Goal: Information Seeking & Learning: Learn about a topic

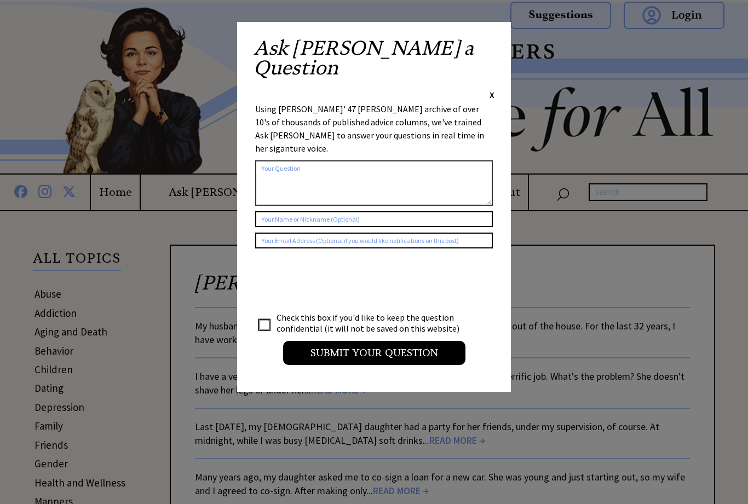
click at [502, 38] on div "Ask [PERSON_NAME] a Question X Using [PERSON_NAME]' 47 [PERSON_NAME] archive of…" at bounding box center [374, 207] width 274 height 370
click at [501, 41] on div "Ask [PERSON_NAME] a Question X Using [PERSON_NAME]' 47 [PERSON_NAME] archive of…" at bounding box center [374, 207] width 274 height 370
click at [496, 32] on div "Ask [PERSON_NAME] a Question X Using [PERSON_NAME]' 47 [PERSON_NAME] archive of…" at bounding box center [374, 207] width 274 height 370
click at [494, 89] on span "X" at bounding box center [492, 94] width 5 height 11
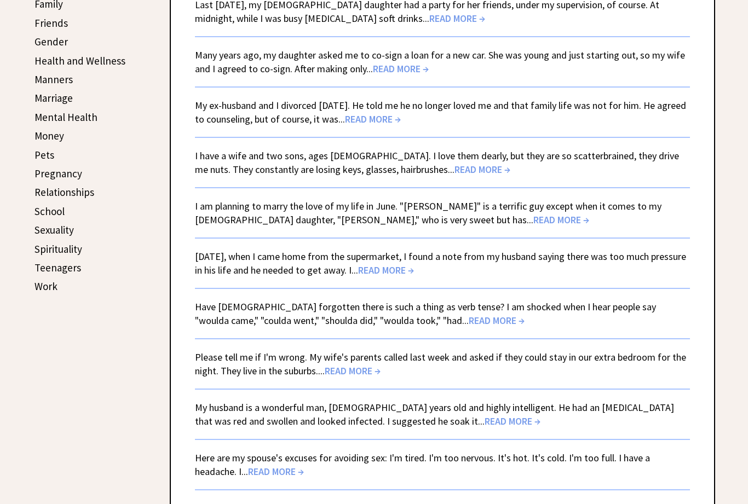
scroll to position [424, 0]
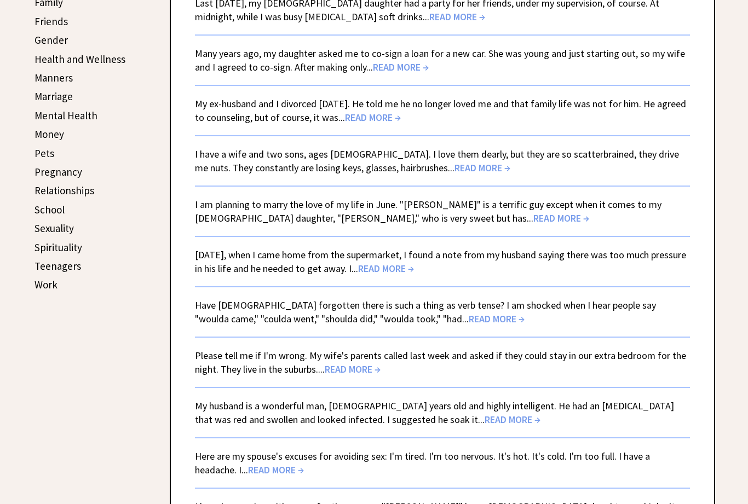
click at [47, 207] on link "School" at bounding box center [50, 209] width 30 height 13
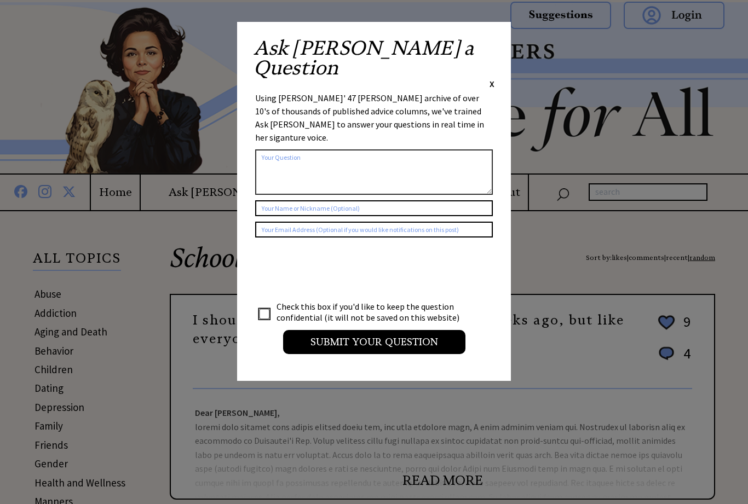
click at [488, 33] on div "Ask [PERSON_NAME] a Question X Using [PERSON_NAME]' 47 [PERSON_NAME] archive of…" at bounding box center [374, 201] width 274 height 359
click at [494, 78] on span "X" at bounding box center [492, 83] width 5 height 11
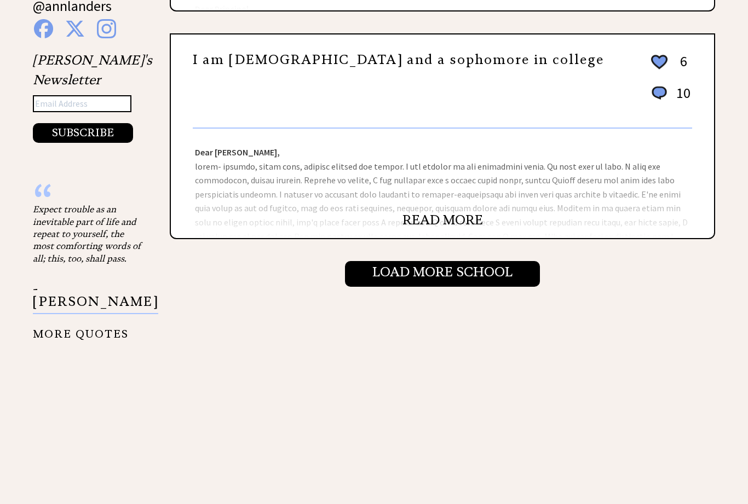
scroll to position [1171, 0]
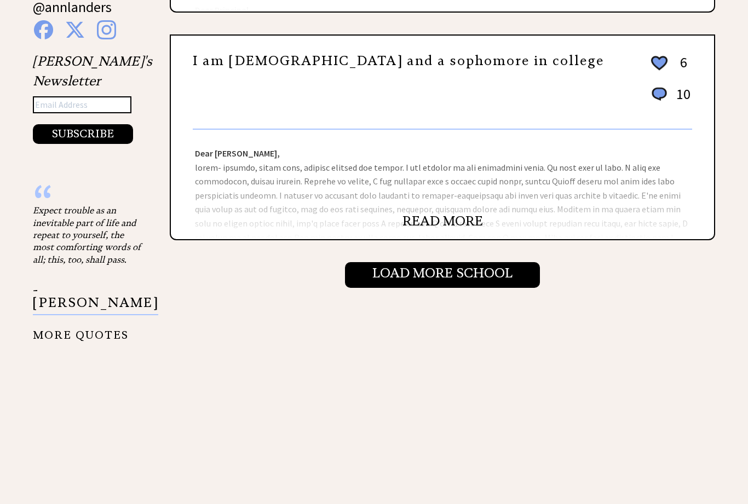
click at [490, 280] on input "Load More School" at bounding box center [442, 275] width 195 height 25
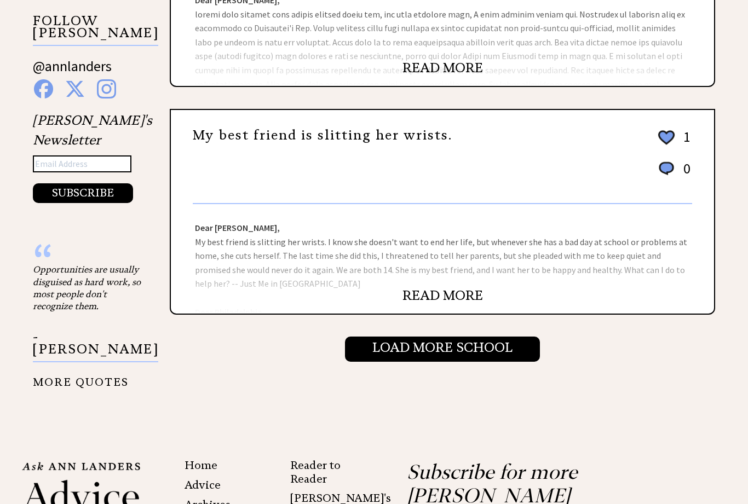
scroll to position [1112, 0]
click at [508, 348] on input "Load More School" at bounding box center [442, 349] width 195 height 25
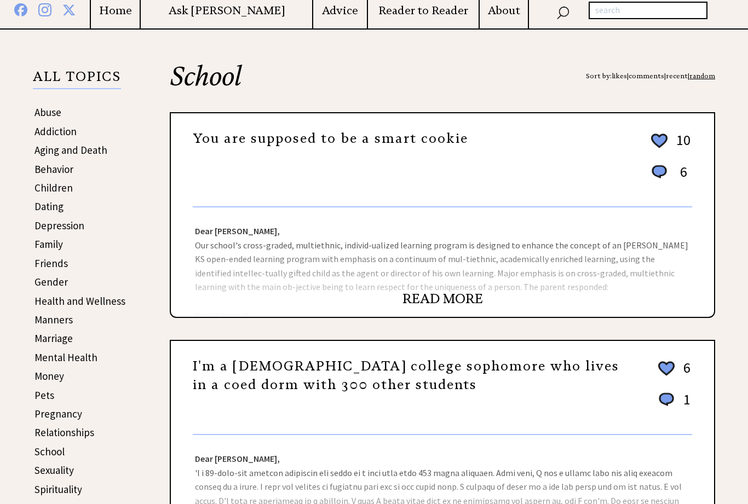
scroll to position [183, 0]
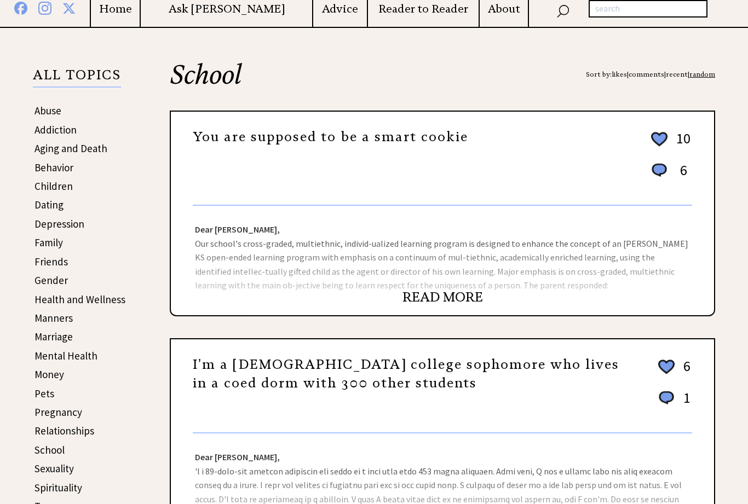
click at [49, 186] on link "Children" at bounding box center [54, 186] width 38 height 13
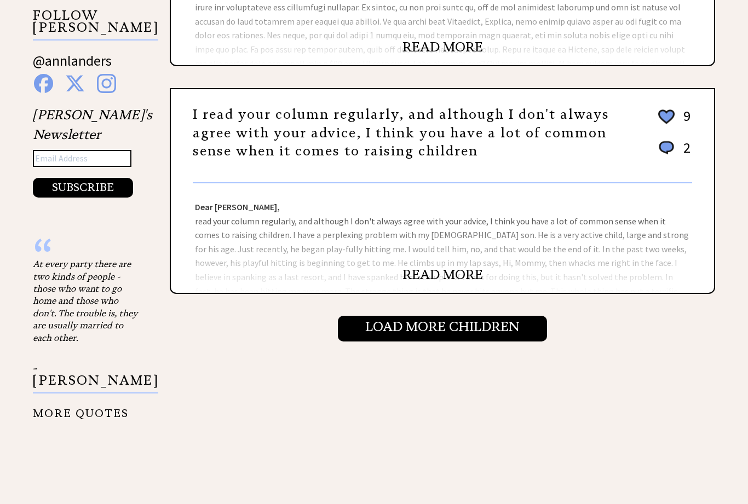
scroll to position [1119, 0]
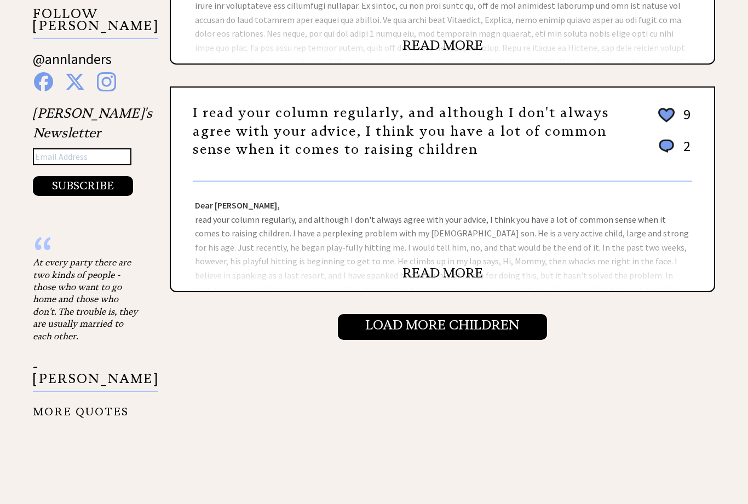
click at [540, 328] on input "Load More Children" at bounding box center [442, 327] width 209 height 25
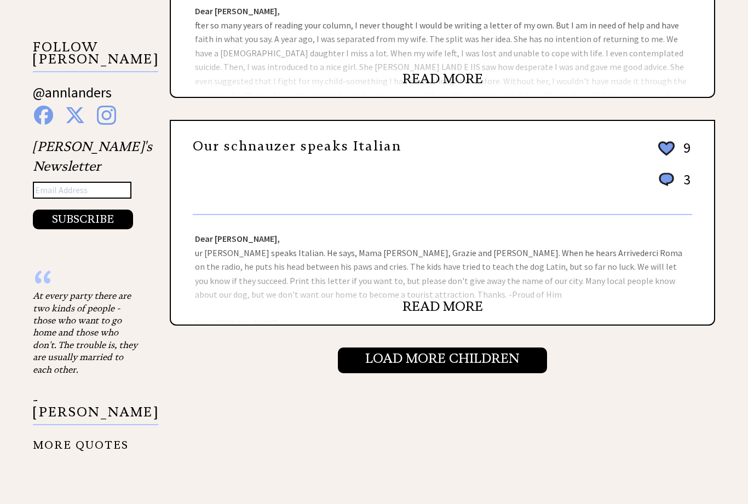
scroll to position [1086, 0]
click at [520, 372] on input "Load More Children" at bounding box center [442, 359] width 209 height 25
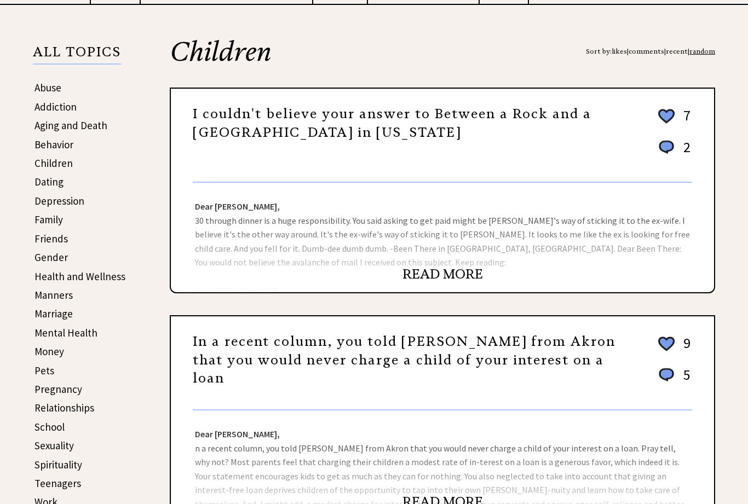
scroll to position [207, 0]
click at [42, 218] on link "Family" at bounding box center [49, 219] width 28 height 13
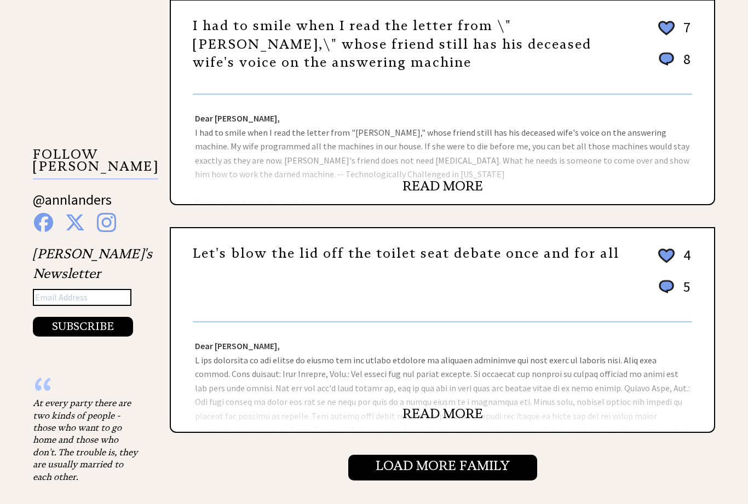
scroll to position [978, 0]
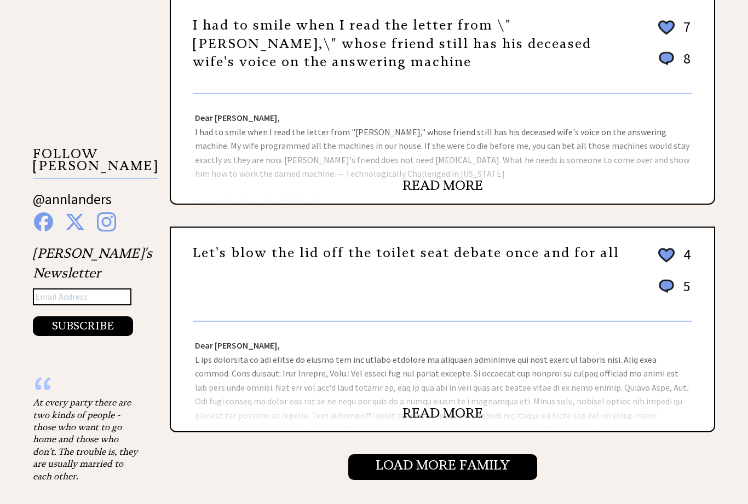
click at [518, 468] on input "Load More Family" at bounding box center [442, 467] width 189 height 25
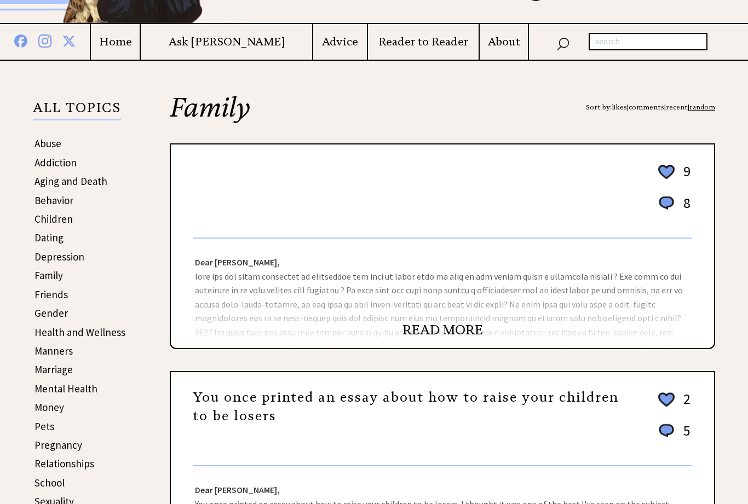
scroll to position [149, 0]
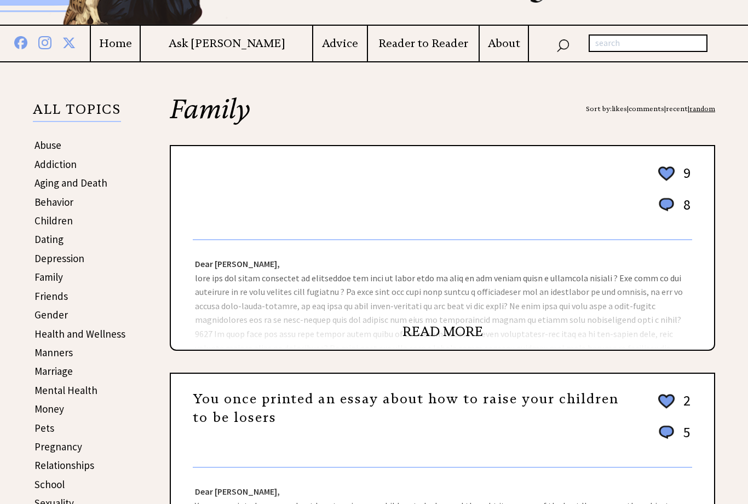
click at [52, 256] on link "Depression" at bounding box center [60, 258] width 50 height 13
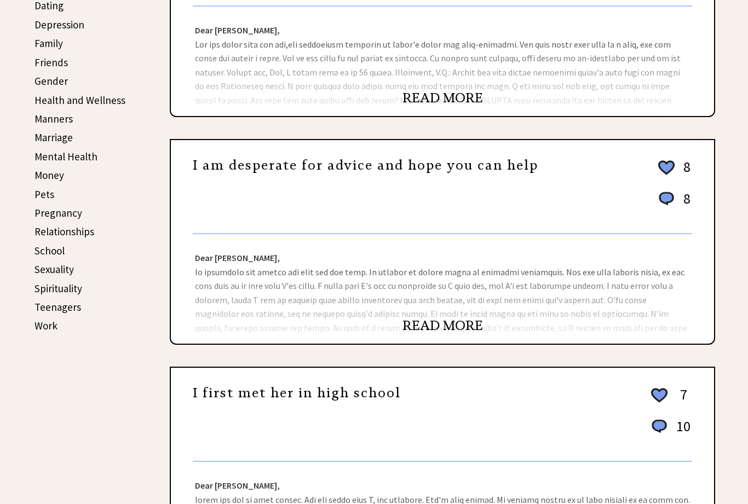
scroll to position [356, 0]
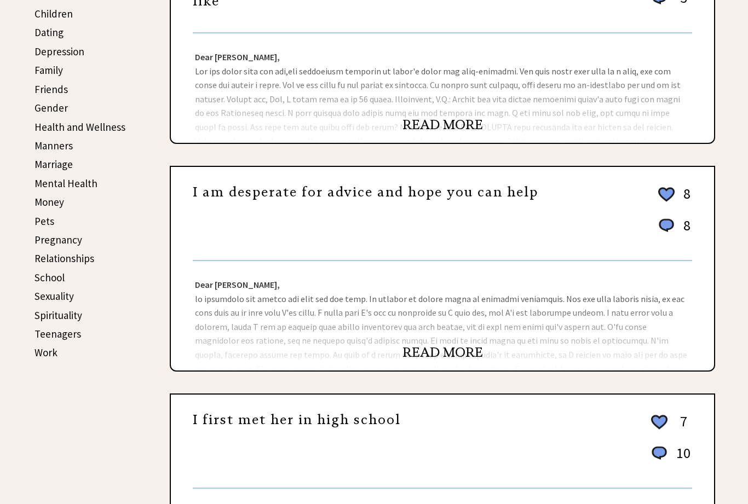
click at [53, 330] on link "Teenagers" at bounding box center [58, 334] width 47 height 13
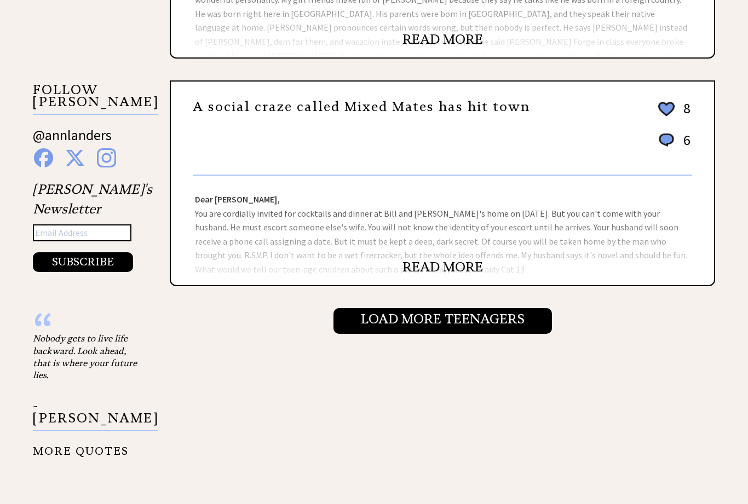
scroll to position [1131, 0]
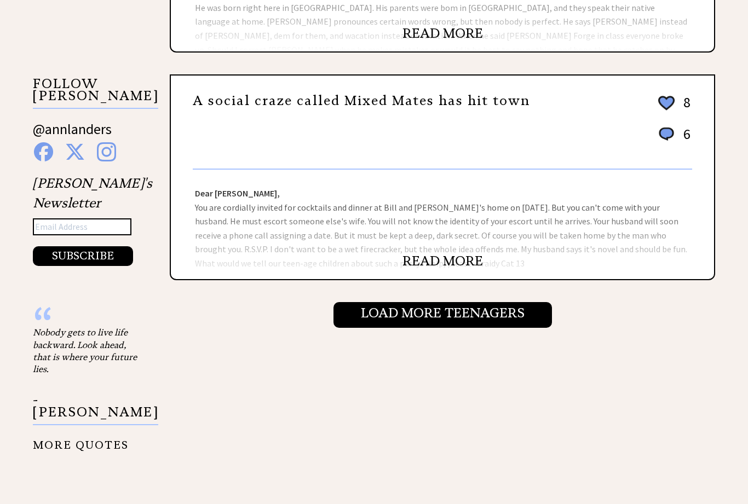
click at [526, 319] on input "Load More Teenagers" at bounding box center [443, 315] width 219 height 25
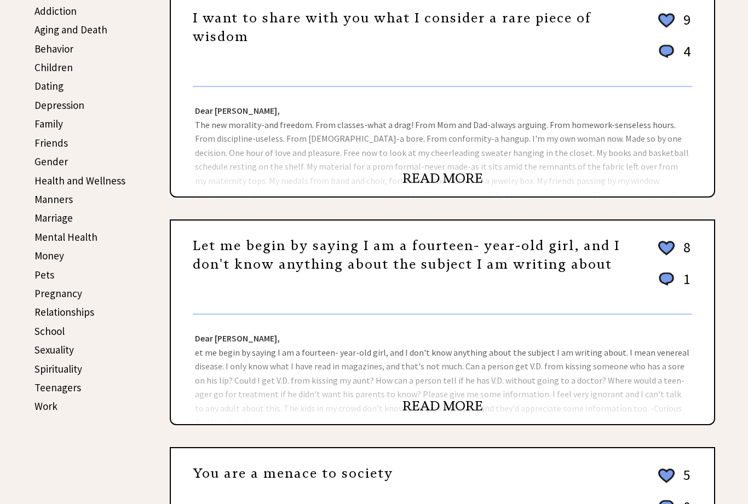
scroll to position [308, 0]
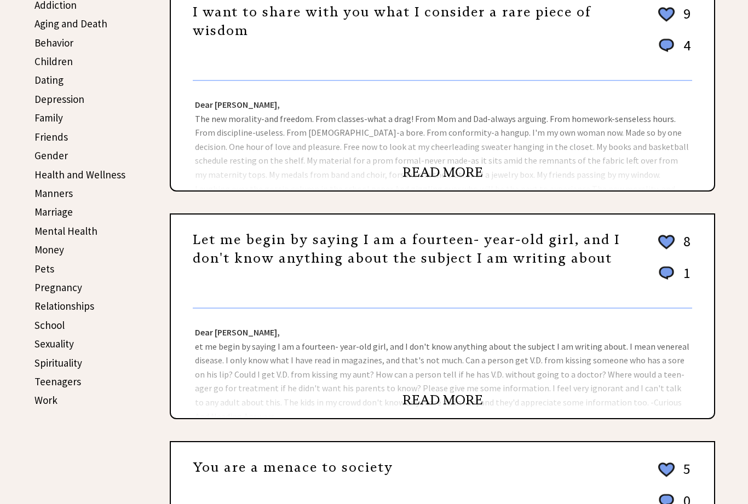
click at [60, 227] on link "Mental Health" at bounding box center [66, 231] width 63 height 13
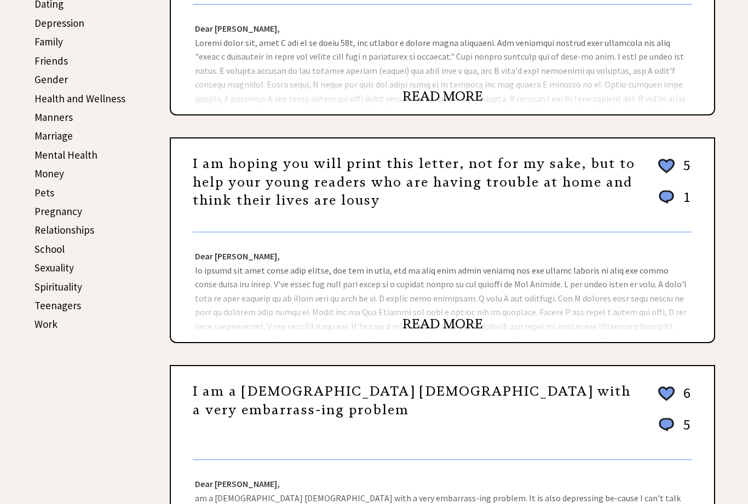
scroll to position [387, 0]
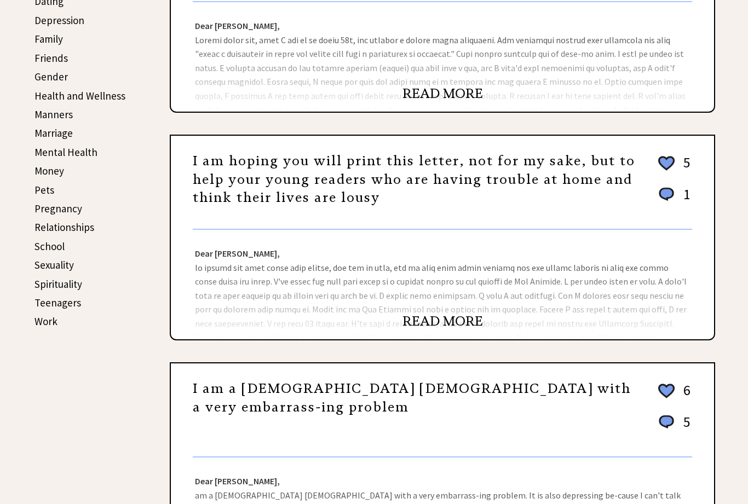
click at [52, 247] on link "School" at bounding box center [50, 246] width 30 height 13
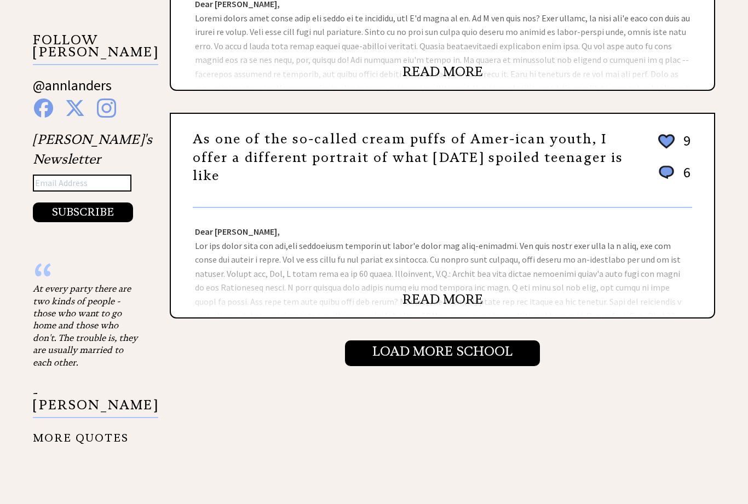
scroll to position [1092, 0]
click at [494, 354] on input "Load More School" at bounding box center [442, 353] width 195 height 25
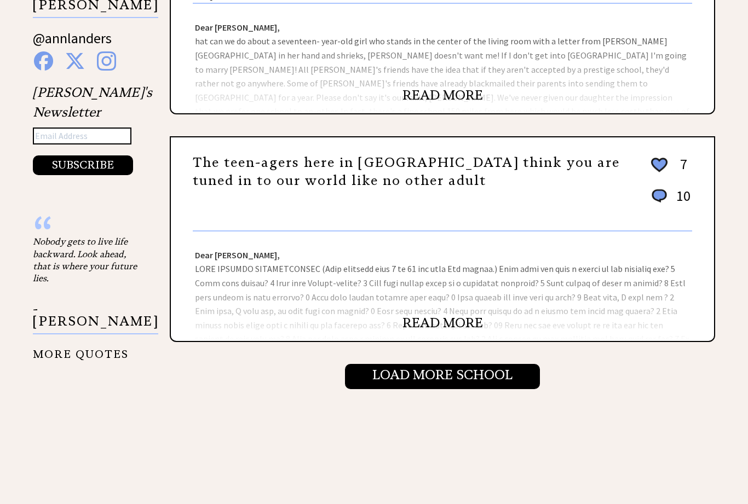
scroll to position [1120, 0]
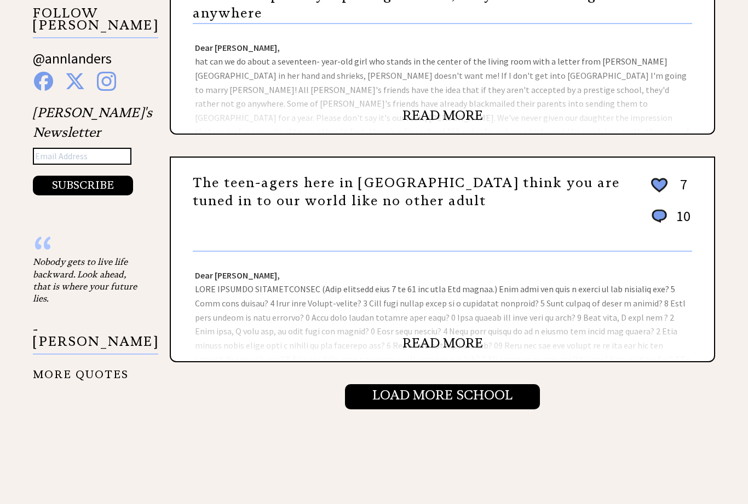
click at [513, 385] on input "Load More School" at bounding box center [442, 397] width 195 height 25
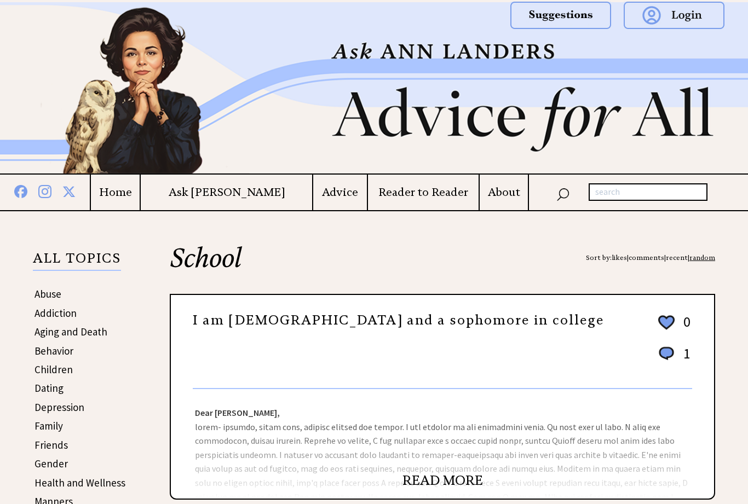
click at [140, 187] on h4 "Home" at bounding box center [115, 193] width 49 height 14
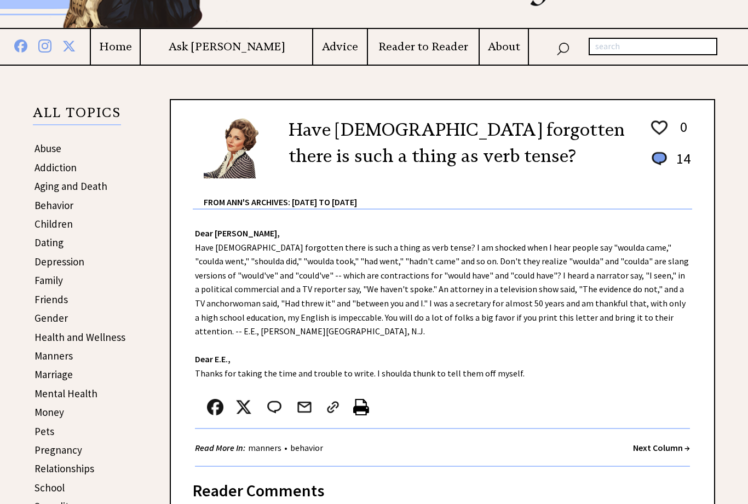
scroll to position [148, 0]
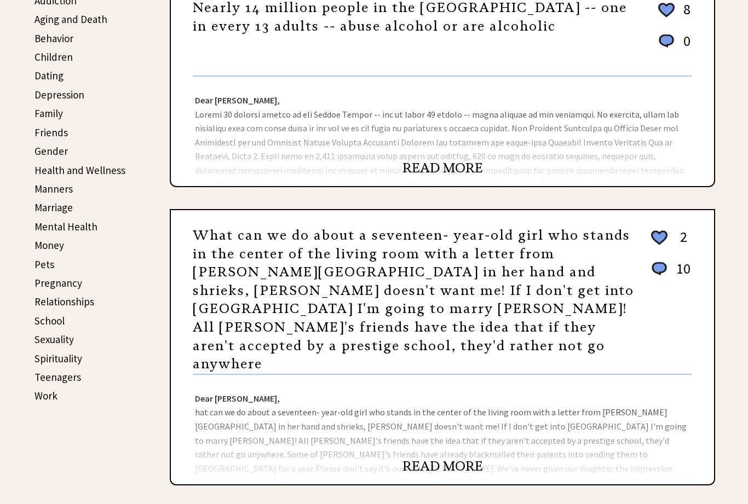
scroll to position [307, 0]
